Goal: Navigation & Orientation: Understand site structure

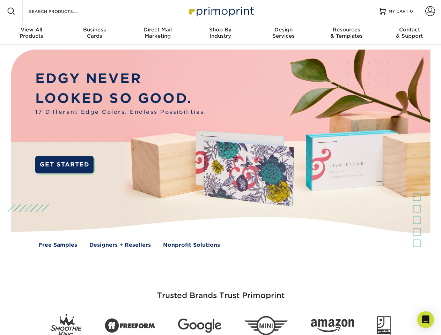
click at [220, 168] on img at bounding box center [220, 154] width 436 height 218
click at [11, 11] on span at bounding box center [11, 11] width 8 height 8
click at [430, 11] on span at bounding box center [430, 11] width 10 height 10
click at [31, 34] on div "View All Products" at bounding box center [31, 33] width 63 height 13
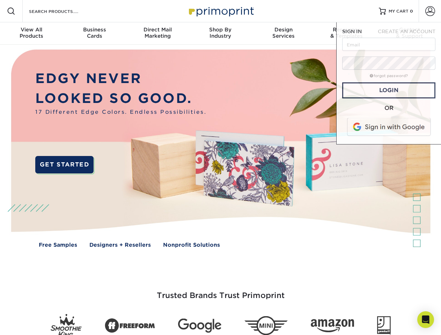
click at [94, 34] on div "Business Cards" at bounding box center [94, 33] width 63 height 13
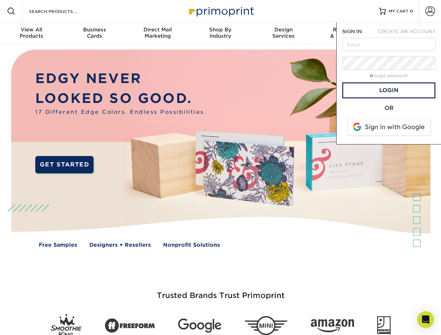
click at [157, 34] on div "Direct Mail Marketing" at bounding box center [157, 33] width 63 height 13
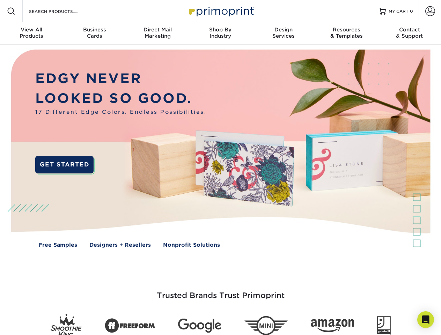
click at [220, 34] on div "Shop By Industry" at bounding box center [220, 33] width 63 height 13
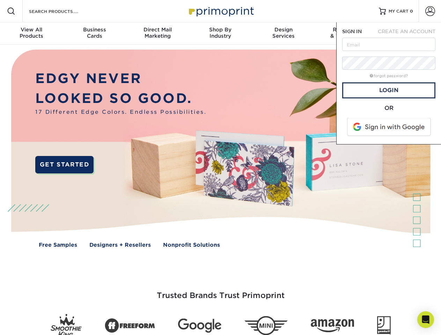
click at [283, 34] on div "Design Services" at bounding box center [283, 33] width 63 height 13
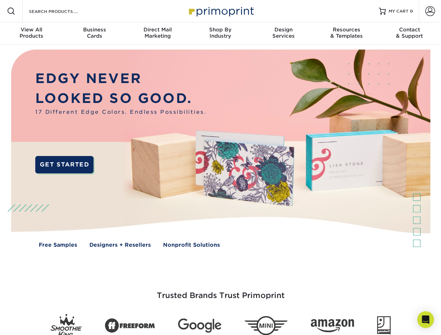
click at [346, 34] on span "SIGN IN" at bounding box center [352, 32] width 20 height 6
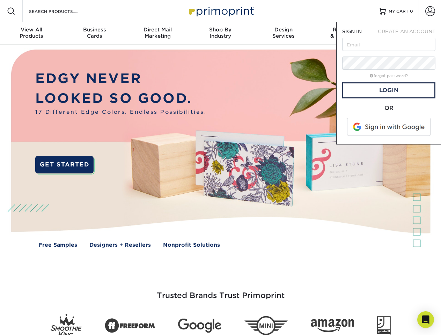
click at [409, 34] on div "Contact & Support" at bounding box center [409, 33] width 63 height 13
